Goal: Transaction & Acquisition: Purchase product/service

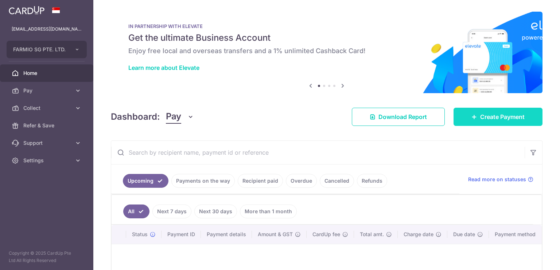
click at [484, 114] on span "Create Payment" at bounding box center [502, 117] width 44 height 9
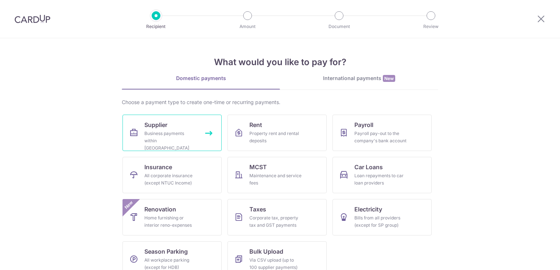
click at [165, 117] on link "Supplier Business payments within Singapore" at bounding box center [171, 133] width 99 height 36
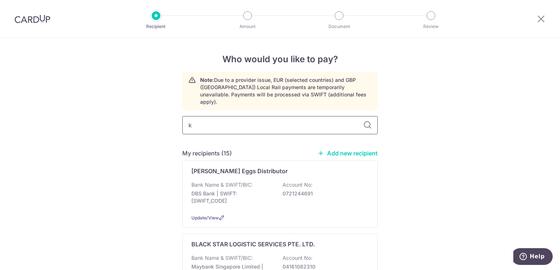
type input "kb"
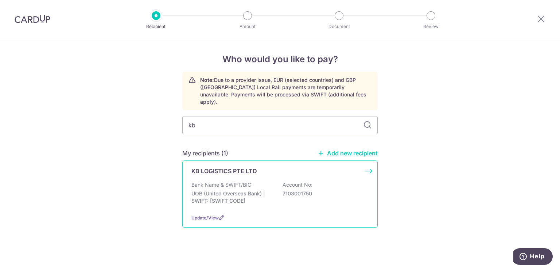
click at [256, 167] on div "KB LOGISTICS PTE LTD" at bounding box center [275, 171] width 168 height 9
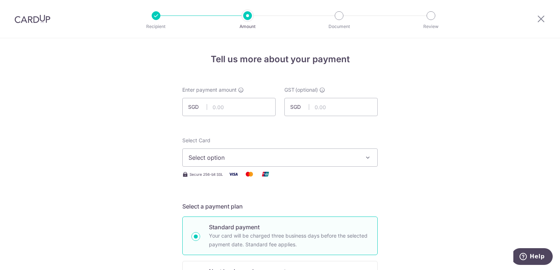
click at [279, 156] on span "Select option" at bounding box center [273, 157] width 170 height 9
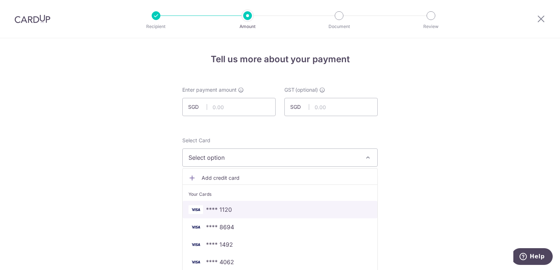
scroll to position [244, 0]
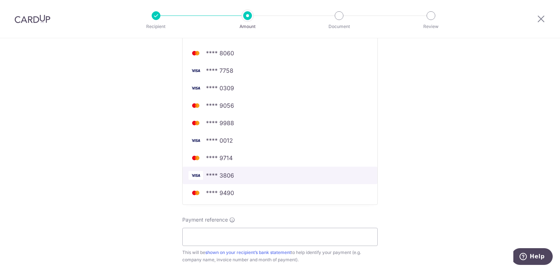
click at [240, 173] on span "**** 3806" at bounding box center [279, 175] width 183 height 9
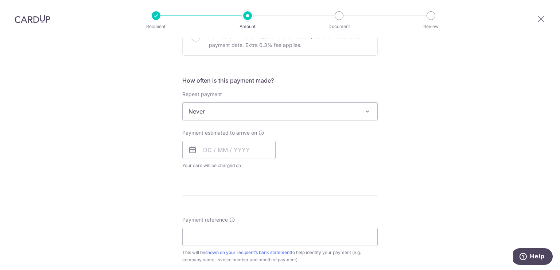
click at [253, 111] on span "Never" at bounding box center [279, 111] width 195 height 17
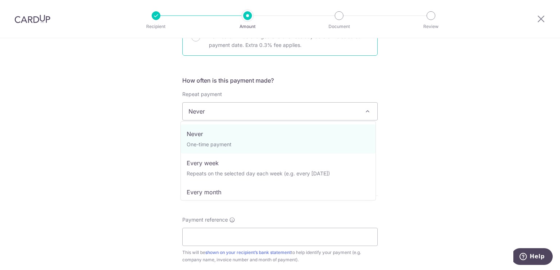
click at [250, 55] on div "Next business day payment Your card will be charged one business day before the…" at bounding box center [279, 36] width 195 height 39
radio input "false"
radio input "true"
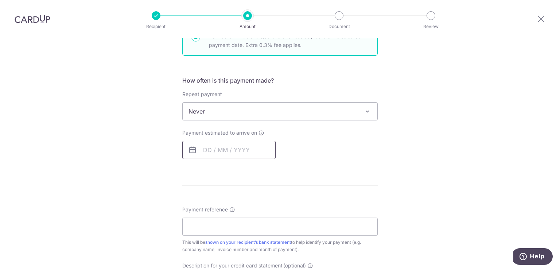
click at [230, 144] on input "text" at bounding box center [228, 150] width 93 height 18
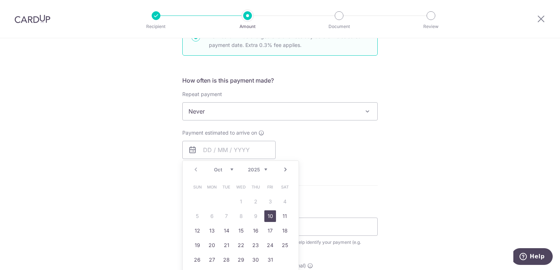
click at [270, 211] on link "10" at bounding box center [270, 217] width 12 height 12
type input "10/10/2025"
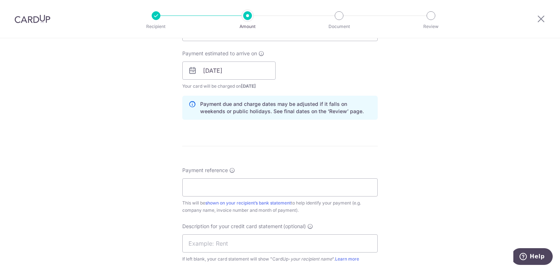
scroll to position [325, 0]
click at [240, 185] on input "Payment reference" at bounding box center [279, 186] width 195 height 18
paste input "KB 20250910"
type input "KB 20250910"
click at [240, 241] on input "text" at bounding box center [279, 242] width 195 height 18
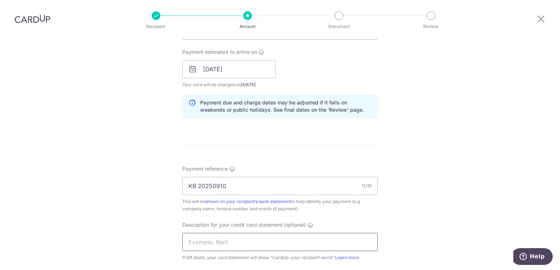
paste input "KB 20250910"
type input "KB 20250910"
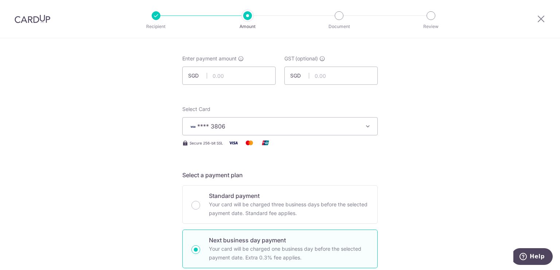
scroll to position [16, 0]
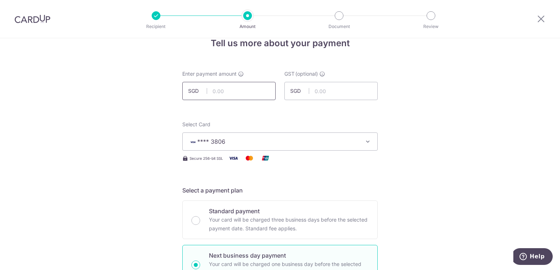
click at [246, 94] on input "text" at bounding box center [228, 91] width 93 height 18
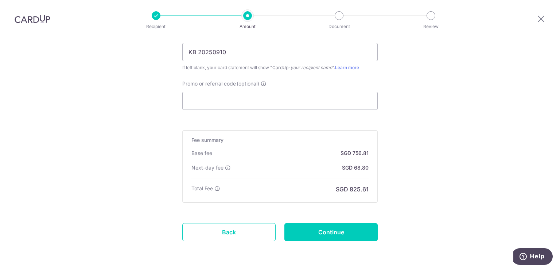
scroll to position [515, 0]
click at [343, 235] on input "Continue" at bounding box center [330, 232] width 93 height 18
type input "22,933.60"
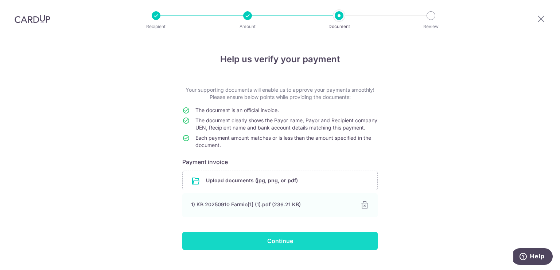
click at [274, 250] on input "Continue" at bounding box center [279, 241] width 195 height 18
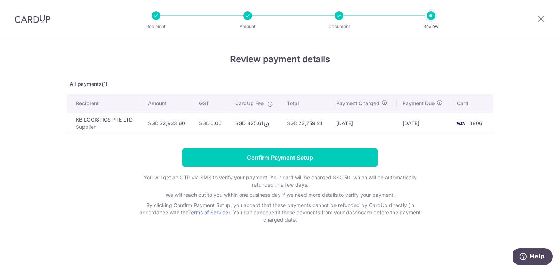
click at [427, 140] on div "Review payment details All payments(1) Recipient Amount GST CardUp Fee Total Pa…" at bounding box center [280, 138] width 426 height 171
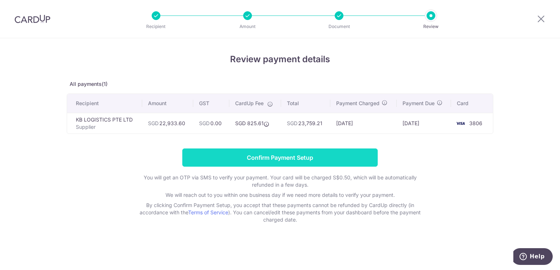
click at [297, 157] on input "Confirm Payment Setup" at bounding box center [279, 158] width 195 height 18
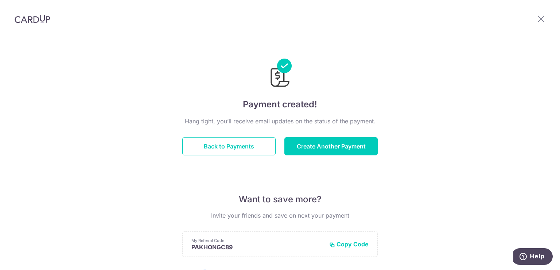
click at [468, 153] on div "Payment created! Hang tight, you’ll receive email updates on the status of the …" at bounding box center [280, 232] width 560 height 389
click at [307, 149] on button "Create Another Payment" at bounding box center [330, 146] width 93 height 18
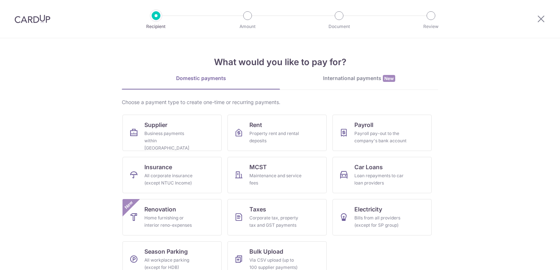
click at [191, 142] on div "Business payments within [GEOGRAPHIC_DATA]" at bounding box center [170, 141] width 52 height 22
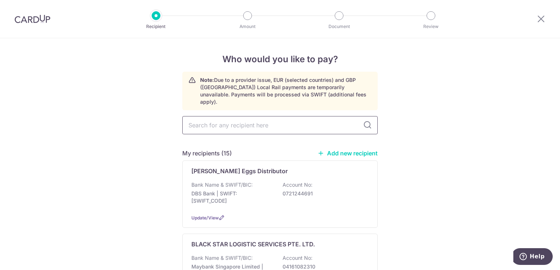
click at [267, 123] on input "text" at bounding box center [279, 125] width 195 height 18
type input "gpo"
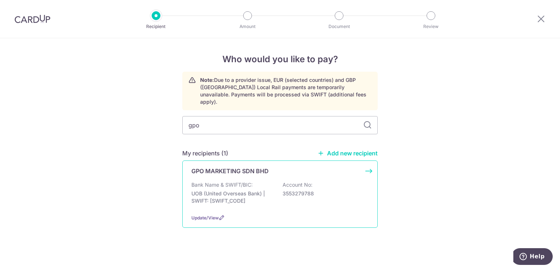
click at [271, 167] on div "GPO MARKETING SDN BHD" at bounding box center [275, 171] width 168 height 9
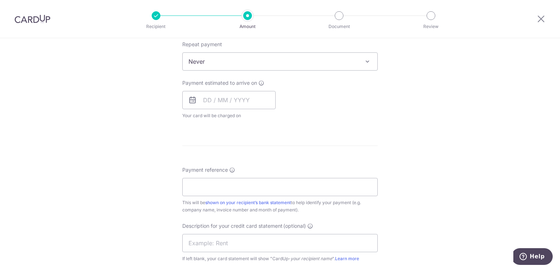
scroll to position [294, 0]
click at [237, 185] on input "Payment reference" at bounding box center [279, 187] width 195 height 18
paste input "GPO2510/0051"
click at [215, 187] on input "GPO2510/0051" at bounding box center [279, 187] width 195 height 18
click at [215, 187] on input "GPO25100051" at bounding box center [279, 187] width 195 height 18
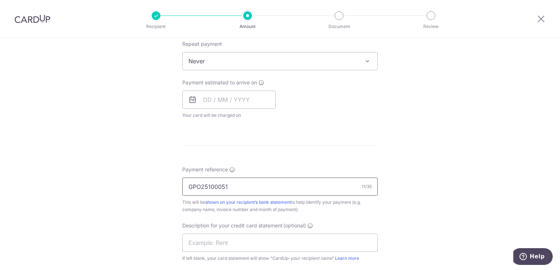
click at [215, 187] on input "GPO25100051" at bounding box center [279, 187] width 195 height 18
type input "GPO25100051"
click at [210, 238] on input "text" at bounding box center [279, 243] width 195 height 18
paste input "GPO25100051"
type input "GPO25100051"
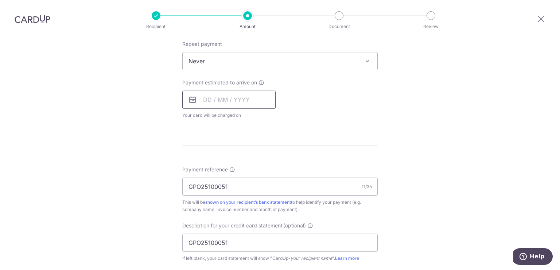
click at [229, 98] on input "text" at bounding box center [228, 100] width 93 height 18
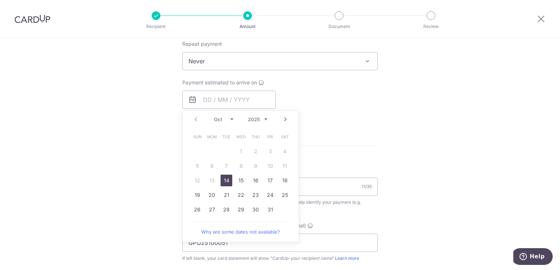
click at [226, 182] on link "14" at bounding box center [226, 181] width 12 height 12
type input "[DATE]"
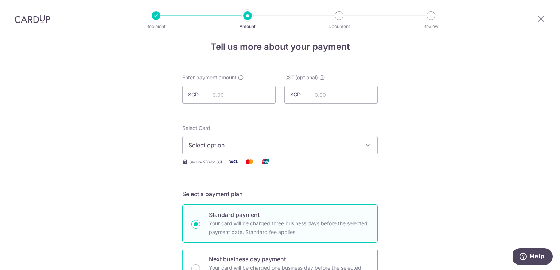
scroll to position [12, 0]
click at [249, 95] on input "text" at bounding box center [228, 95] width 93 height 18
type input "6,804.00"
click at [312, 147] on span "Select option" at bounding box center [273, 146] width 170 height 9
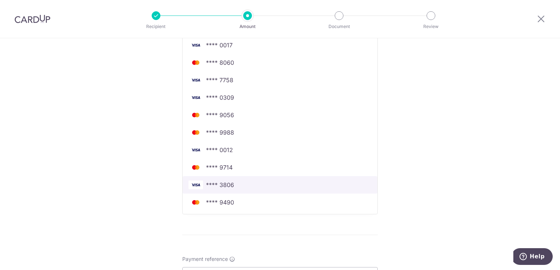
scroll to position [235, 0]
click at [263, 186] on span "**** 3806" at bounding box center [279, 184] width 183 height 9
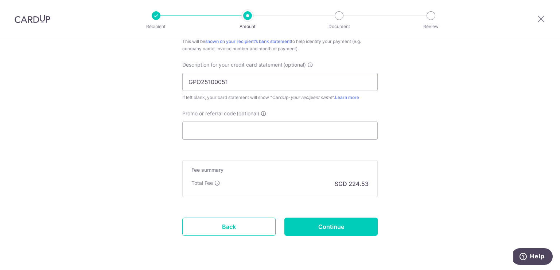
scroll to position [504, 0]
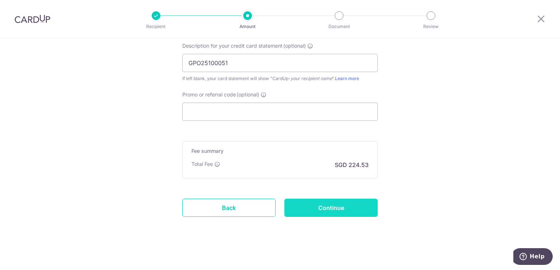
click at [324, 204] on input "Continue" at bounding box center [330, 208] width 93 height 18
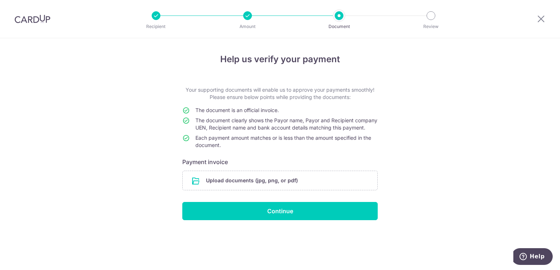
click at [447, 95] on div "Help us verify your payment Your supporting documents will enable us to approve…" at bounding box center [280, 154] width 560 height 232
click at [243, 17] on div at bounding box center [247, 15] width 9 height 9
click at [248, 18] on div at bounding box center [247, 15] width 9 height 9
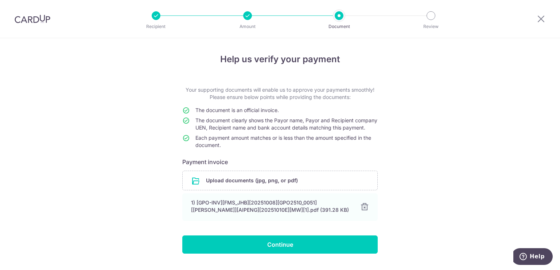
click at [465, 190] on div "Help us verify your payment Your supporting documents will enable us to approve…" at bounding box center [280, 163] width 560 height 250
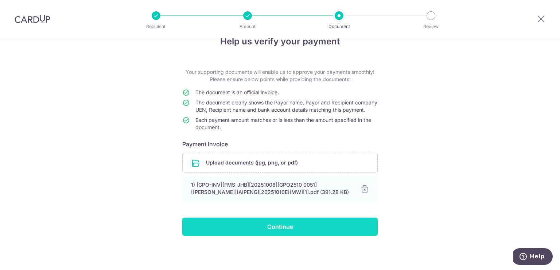
click at [328, 223] on input "Continue" at bounding box center [279, 227] width 195 height 18
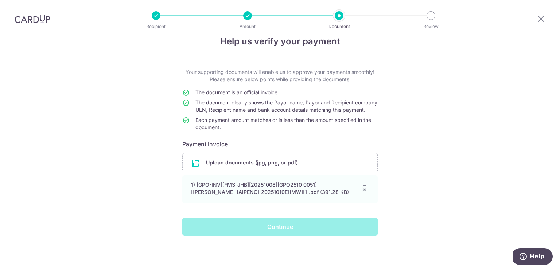
click at [465, 166] on div "Help us verify your payment Your supporting documents will enable us to approve…" at bounding box center [280, 145] width 560 height 250
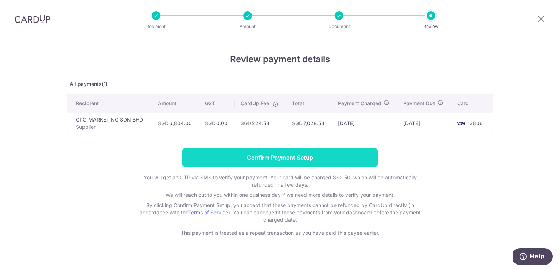
click at [300, 155] on input "Confirm Payment Setup" at bounding box center [279, 158] width 195 height 18
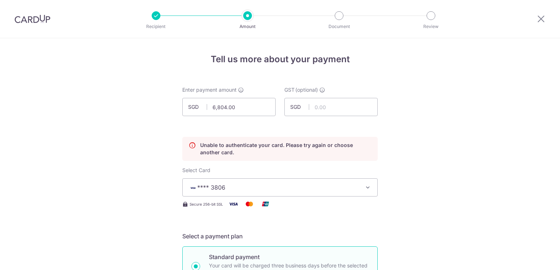
scroll to position [99, 0]
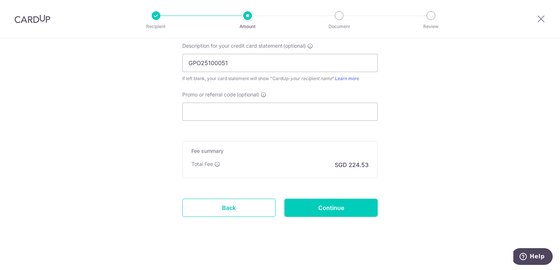
scroll to position [534, 0]
click at [339, 211] on input "Continue" at bounding box center [330, 208] width 93 height 18
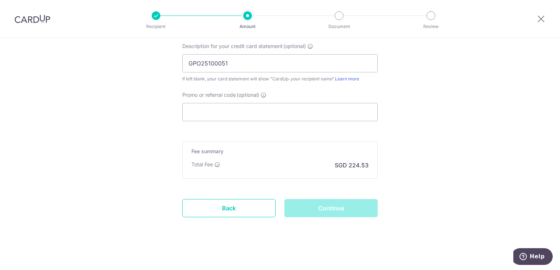
scroll to position [360, 0]
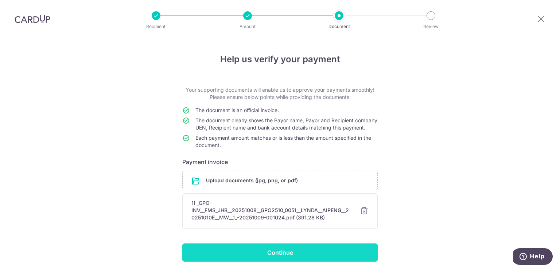
click at [300, 254] on input "Continue" at bounding box center [279, 253] width 195 height 18
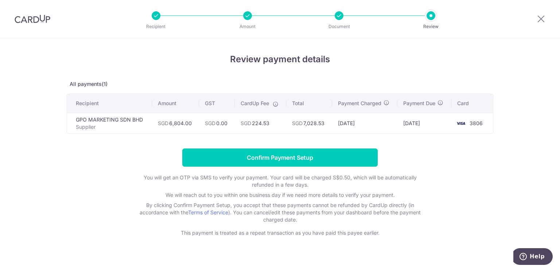
click at [449, 203] on form "Confirm Payment Setup You will get an OTP via SMS to verify your payment. Your …" at bounding box center [280, 193] width 426 height 88
